Goal: Information Seeking & Learning: Learn about a topic

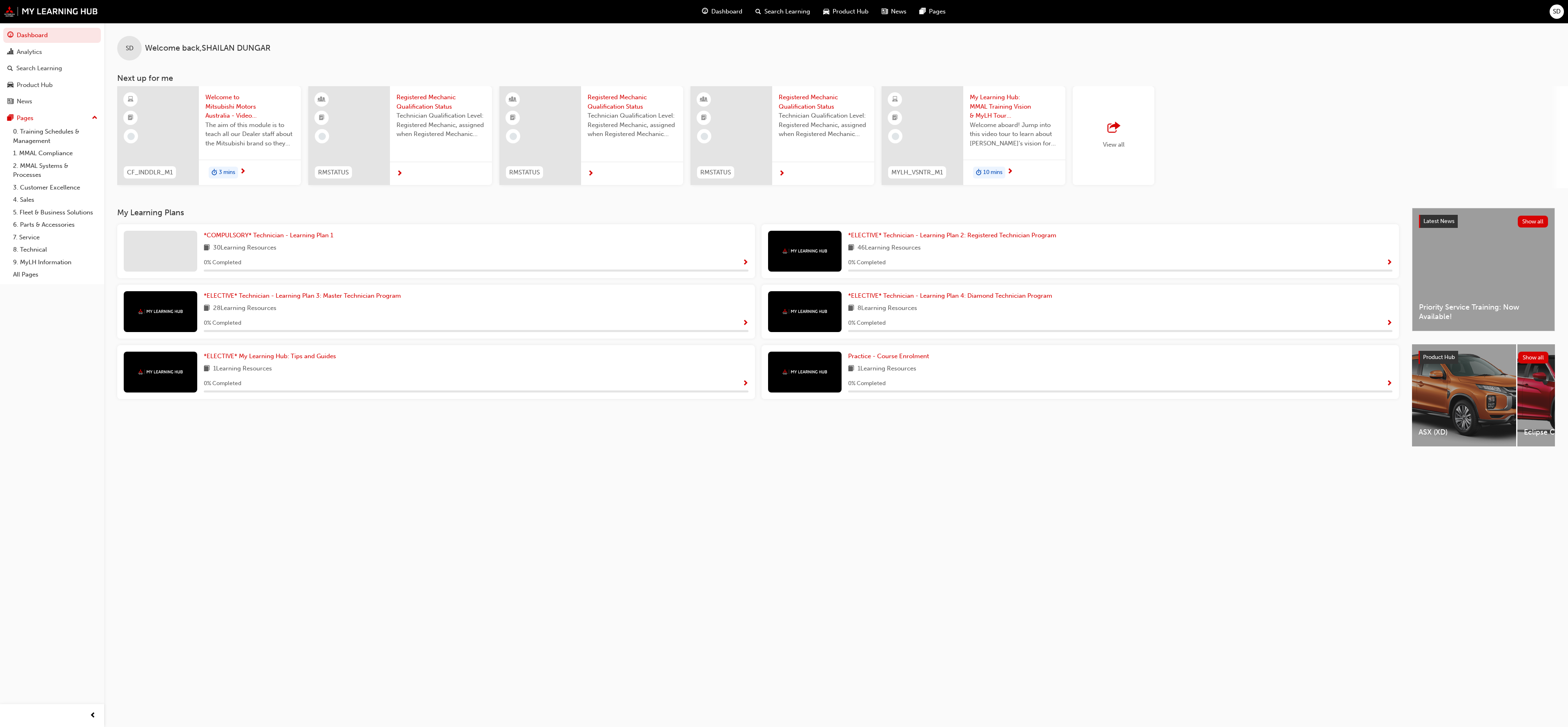
click at [844, 11] on span "Product Hub" at bounding box center [850, 11] width 36 height 9
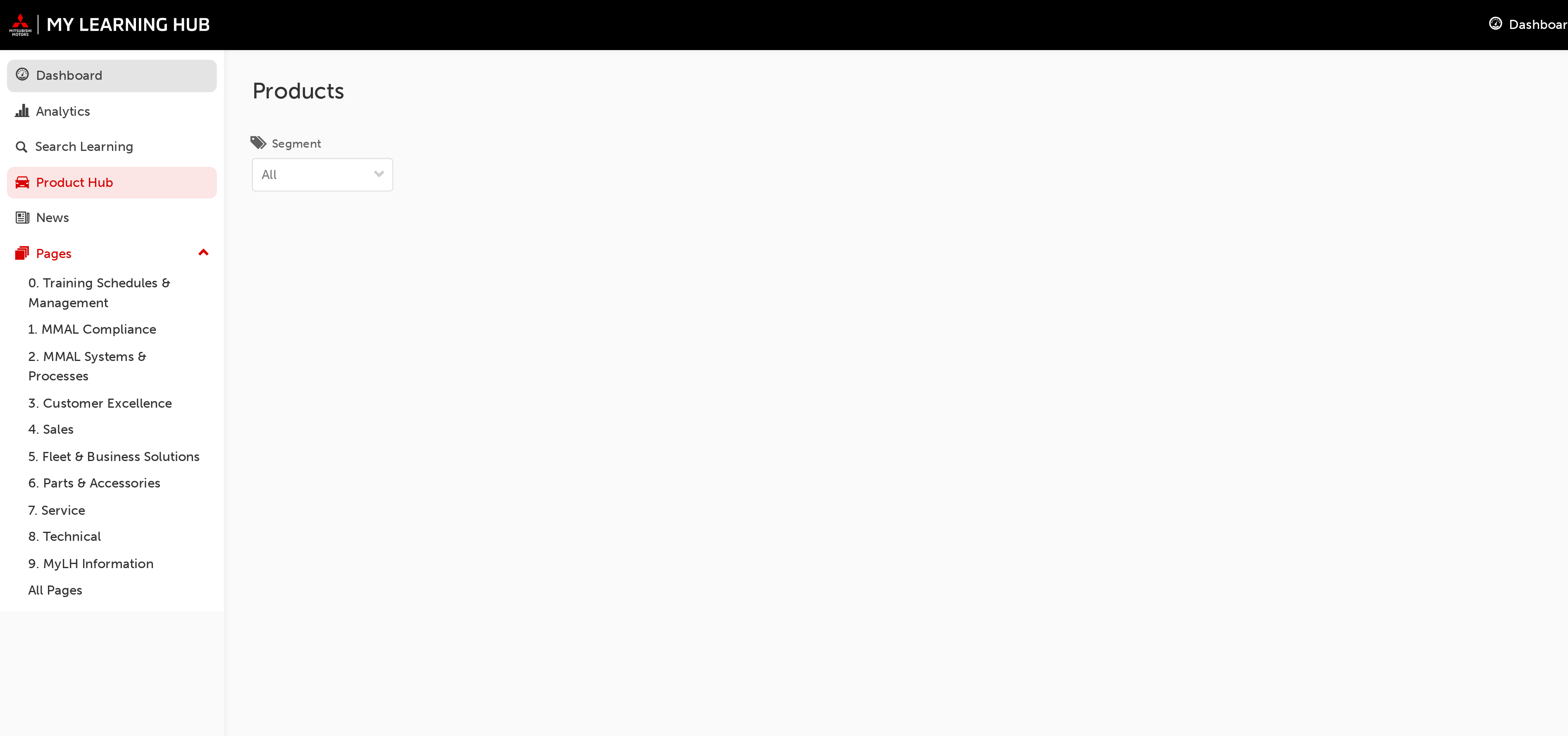
click at [46, 34] on div "Dashboard" at bounding box center [33, 35] width 31 height 9
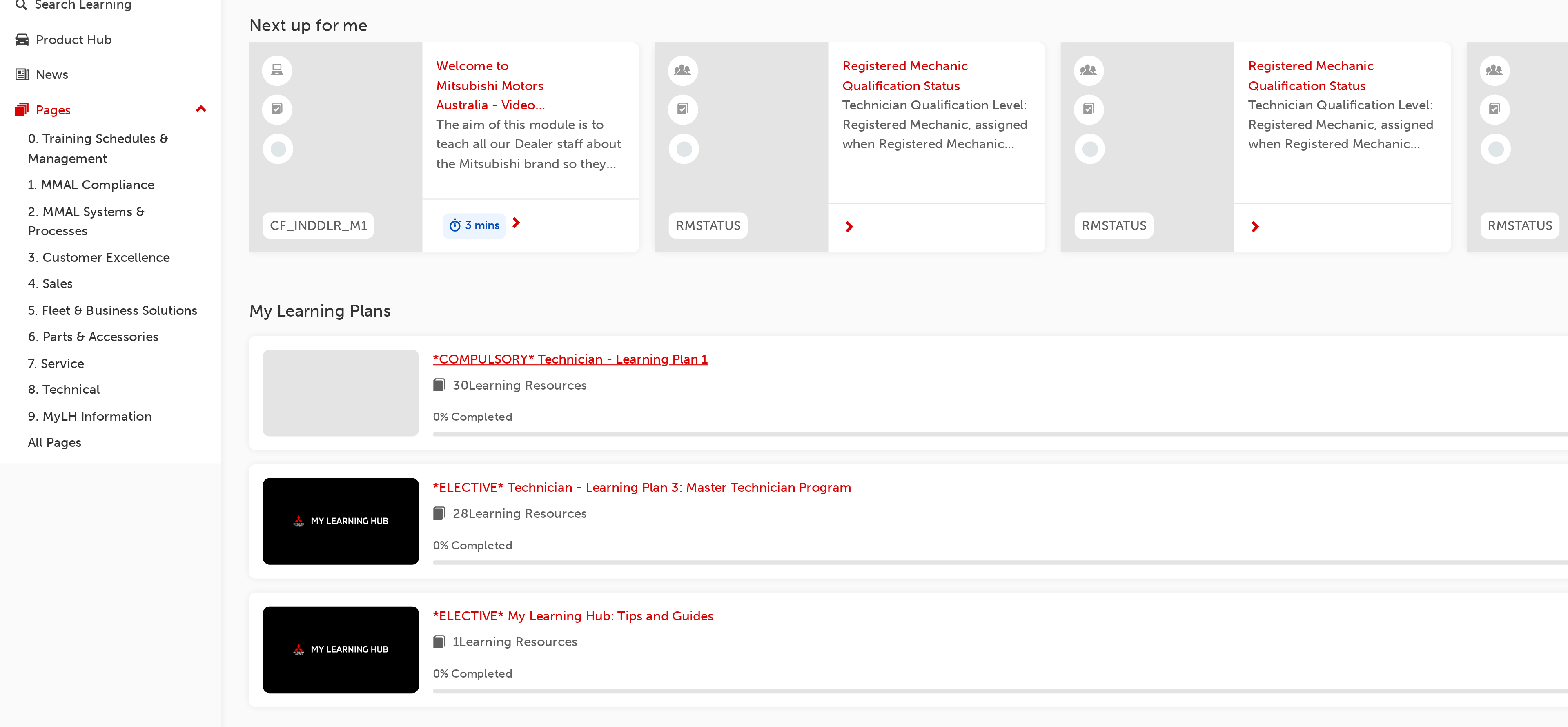
click at [259, 237] on span "*COMPULSORY* Technician - Learning Plan 1" at bounding box center [268, 235] width 130 height 7
